Goal: Information Seeking & Learning: Learn about a topic

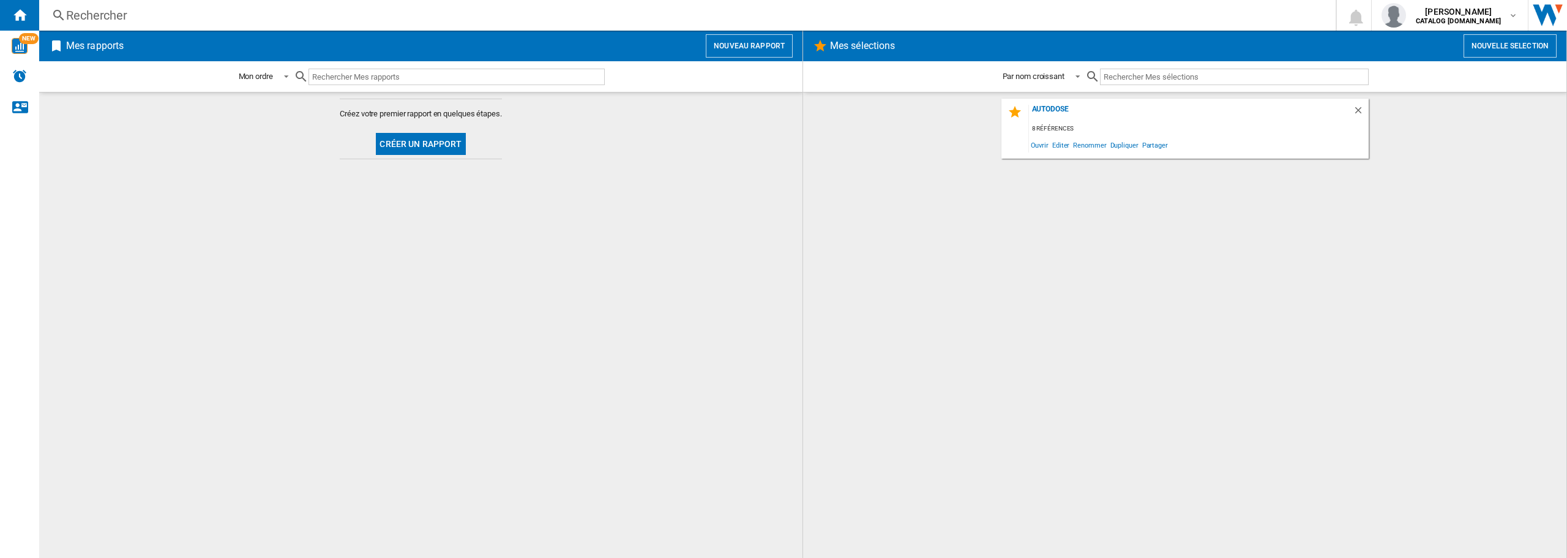
click at [99, 13] on div "Rechercher" at bounding box center [684, 15] width 1237 height 17
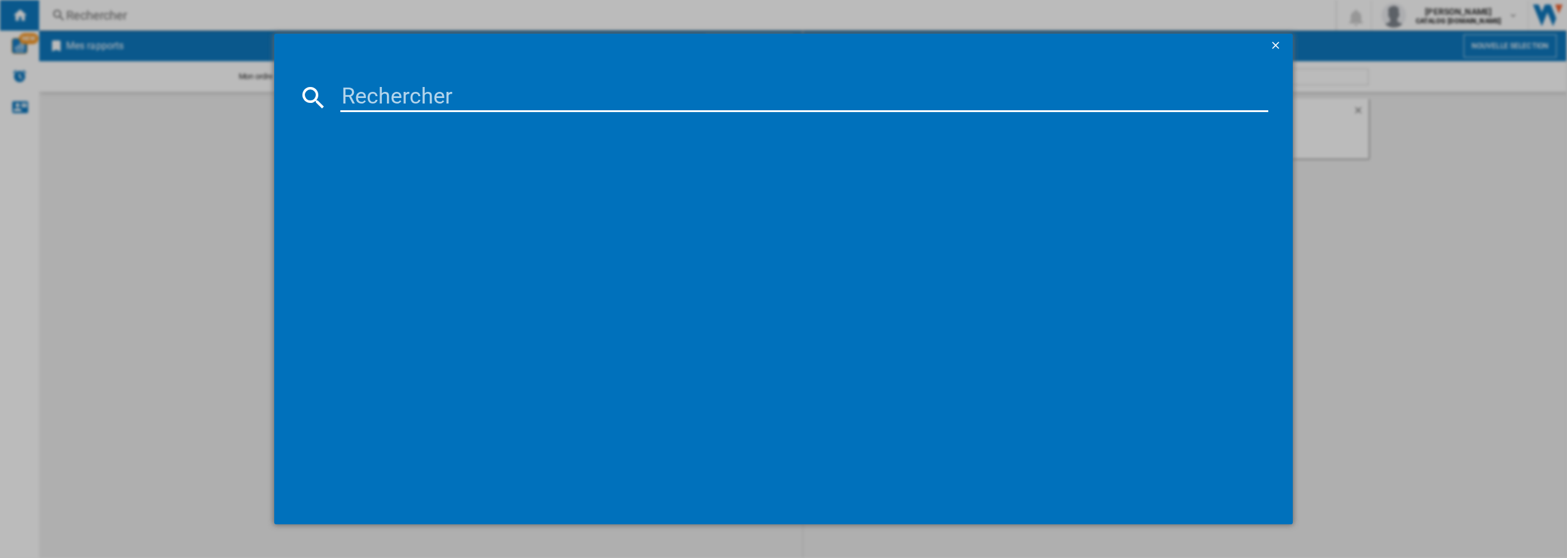
click at [407, 97] on input at bounding box center [804, 97] width 928 height 29
paste input "IPE84531FB"
type input "IPE84531FB"
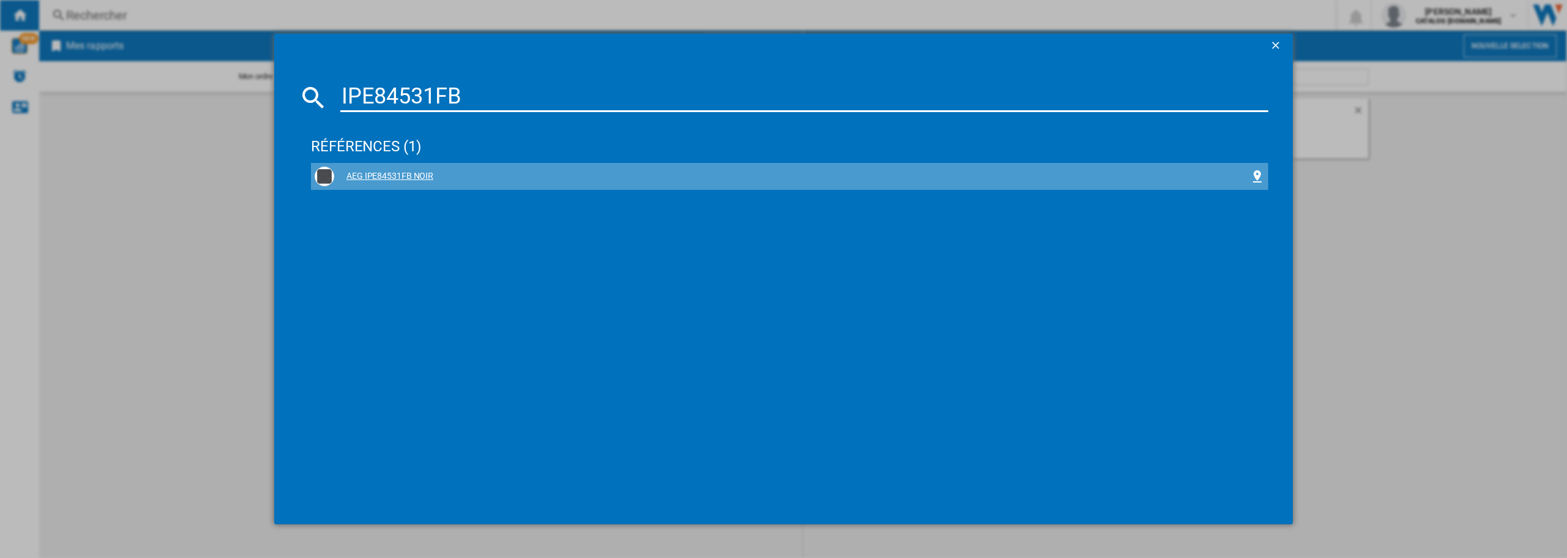
click at [417, 178] on div "AEG IPE84531FB NOIR" at bounding box center [792, 176] width 916 height 12
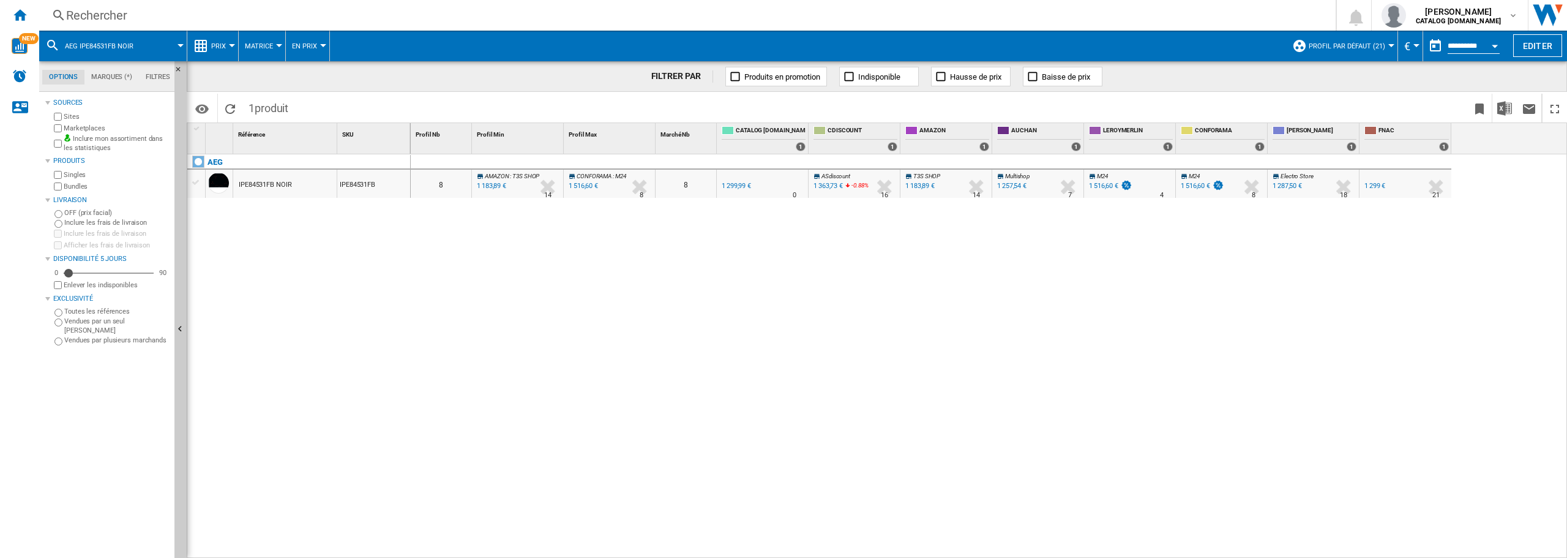
click at [1388, 47] on div at bounding box center [1391, 45] width 6 height 3
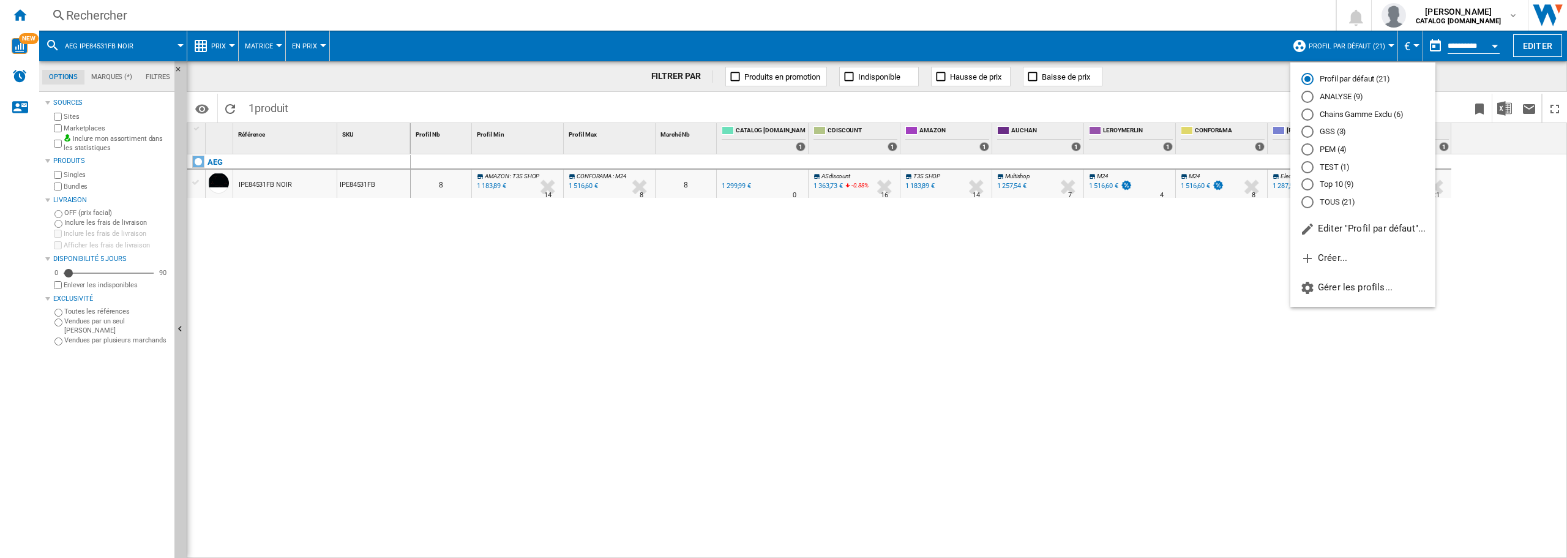
click at [1174, 289] on md-backdrop at bounding box center [783, 279] width 1567 height 558
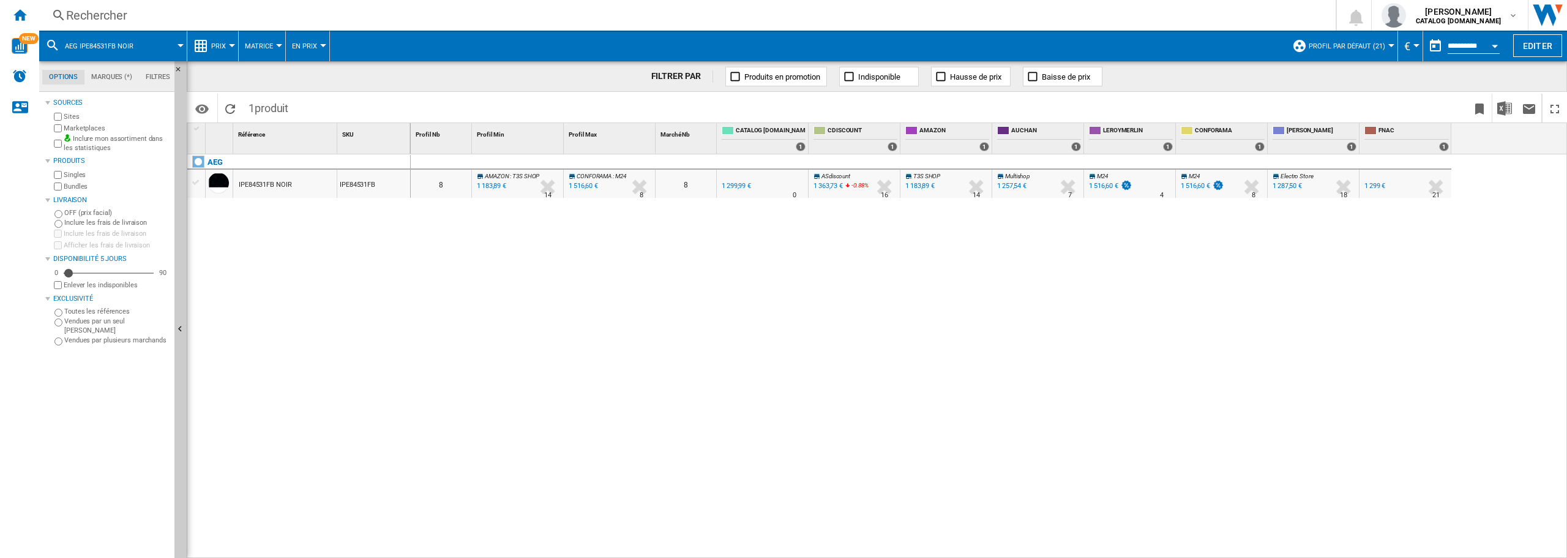
click at [227, 47] on button "Prix" at bounding box center [221, 46] width 21 height 31
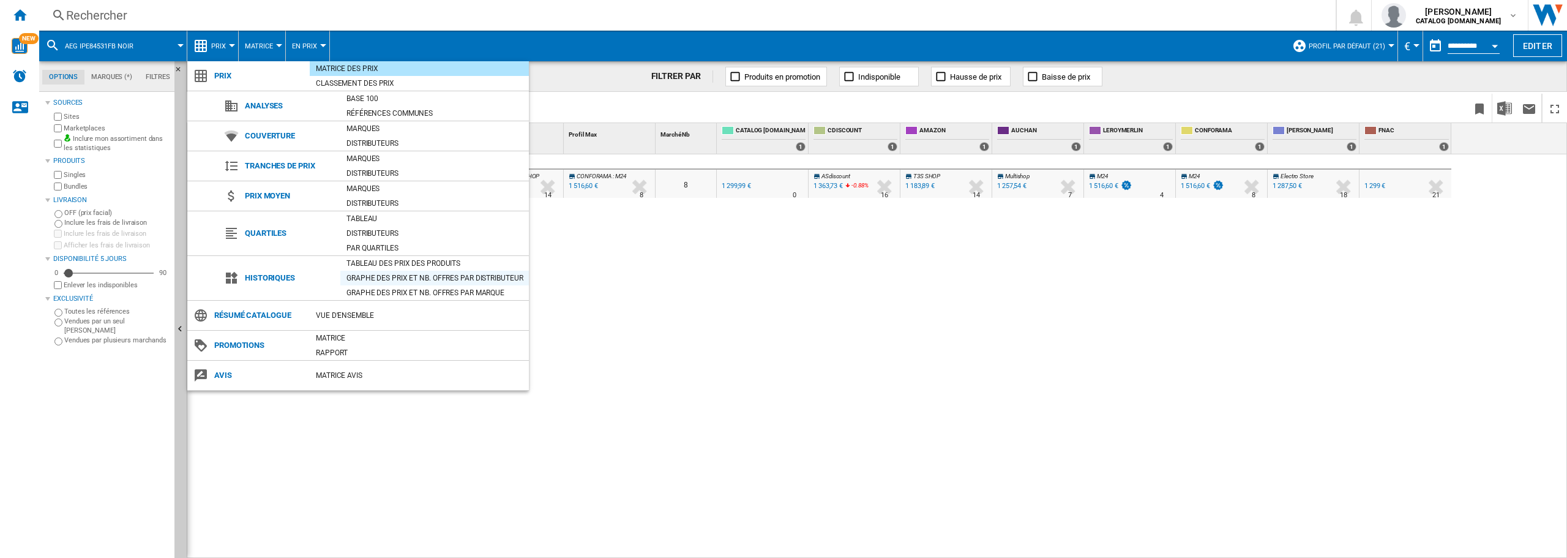
click at [378, 274] on div "Graphe des prix et nb. offres par distributeur" at bounding box center [434, 278] width 188 height 12
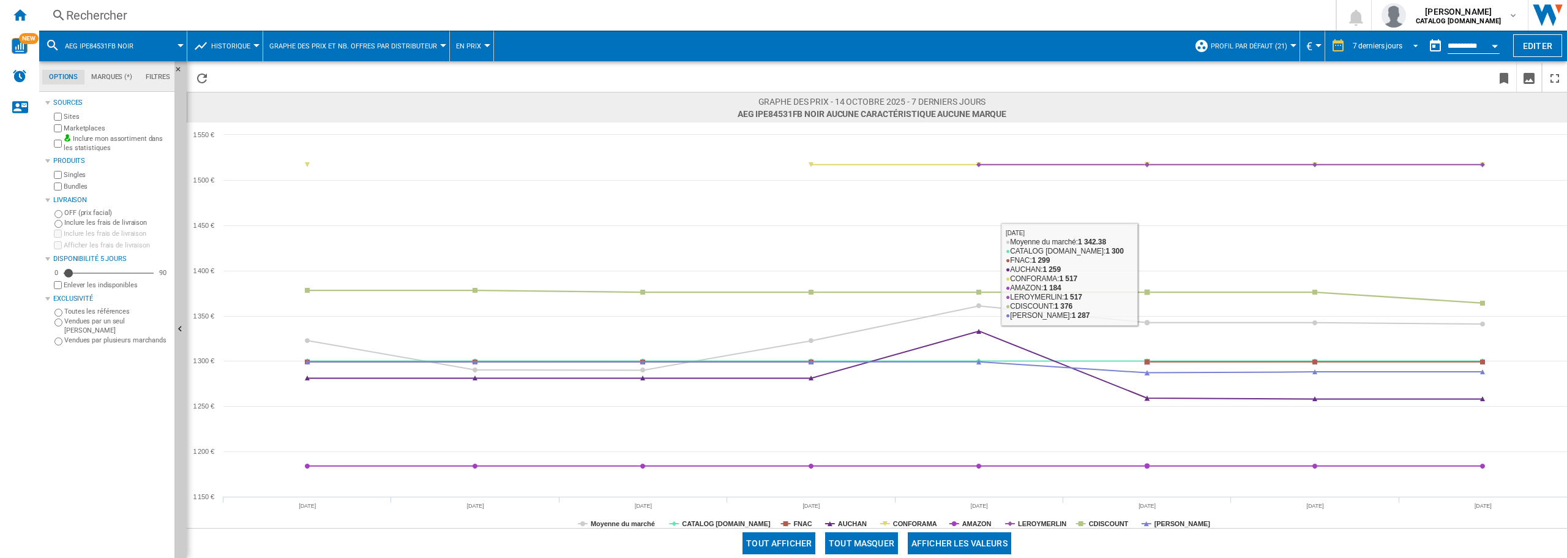
click at [1419, 42] on md-select-value "7 derniers jours" at bounding box center [1387, 46] width 72 height 18
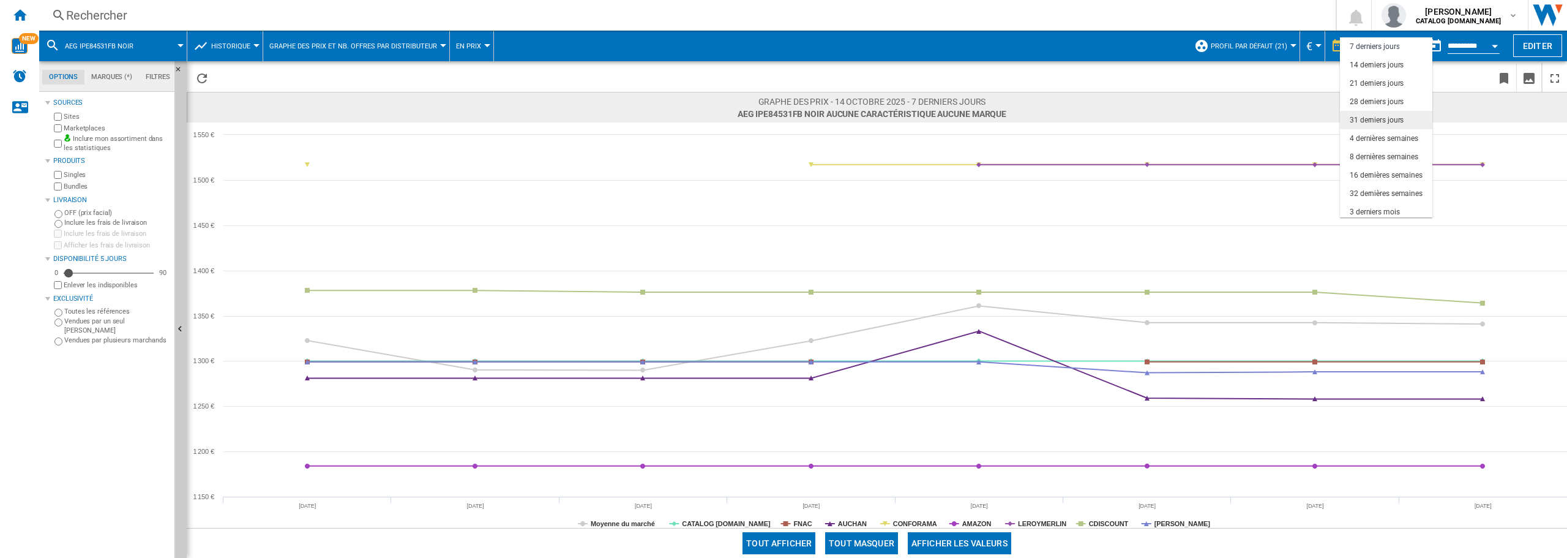
click at [1390, 118] on div "31 derniers jours" at bounding box center [1376, 120] width 54 height 10
